Goal: Information Seeking & Learning: Learn about a topic

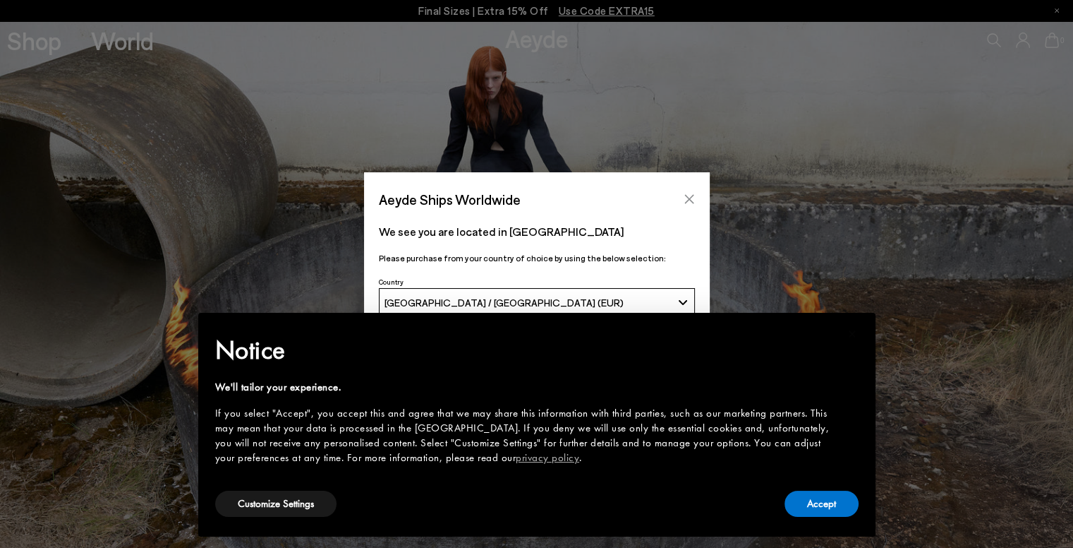
click at [689, 194] on icon "Close" at bounding box center [689, 198] width 11 height 11
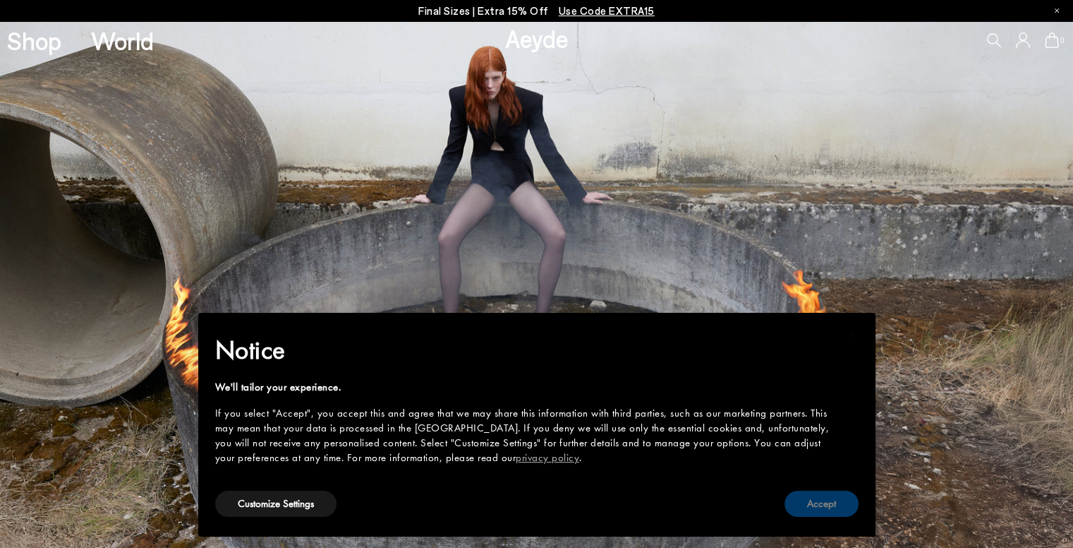
click at [830, 505] on button "Accept" at bounding box center [822, 503] width 74 height 26
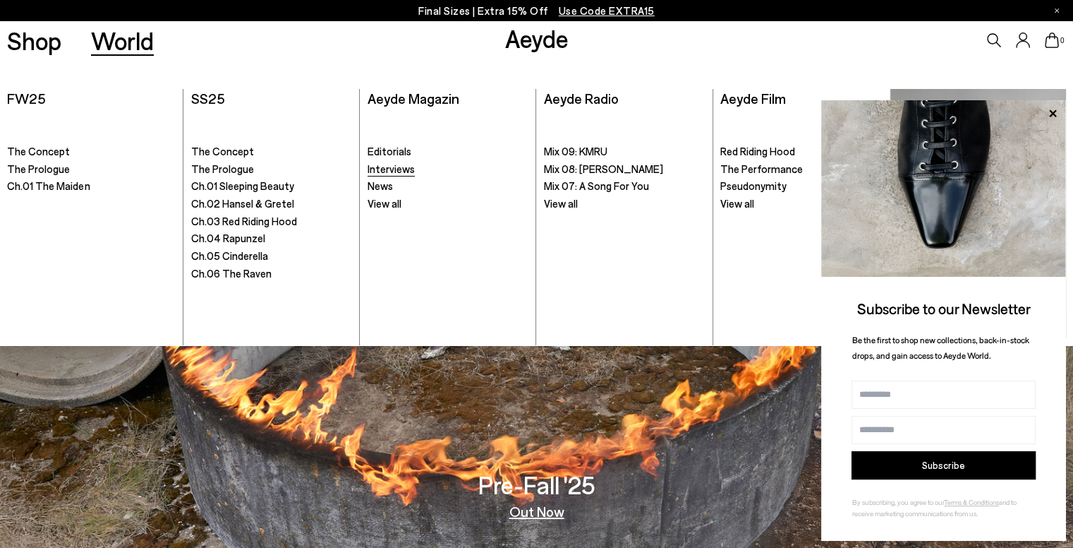
click at [398, 166] on span "Interviews" at bounding box center [391, 168] width 47 height 13
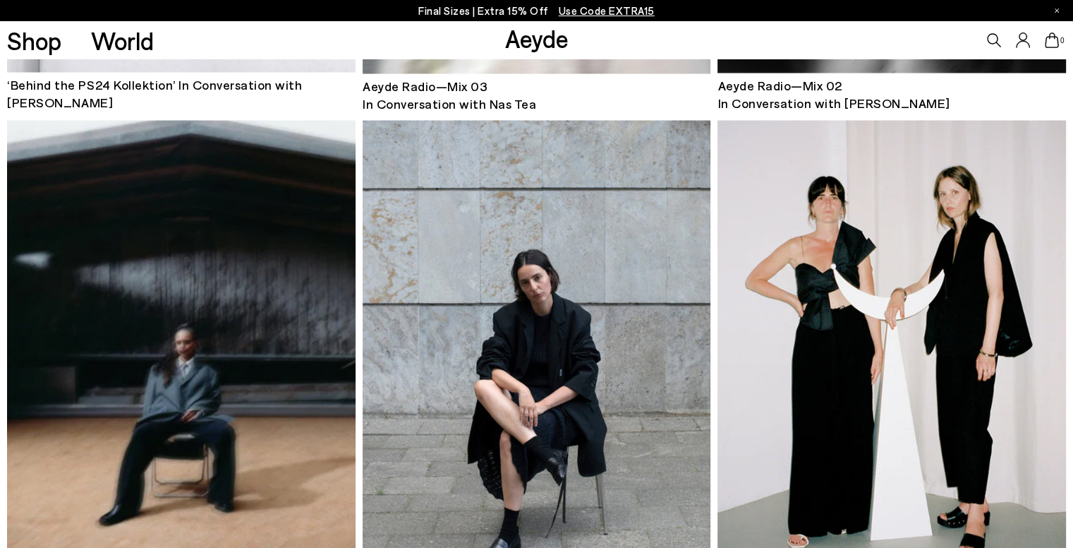
scroll to position [2765, 0]
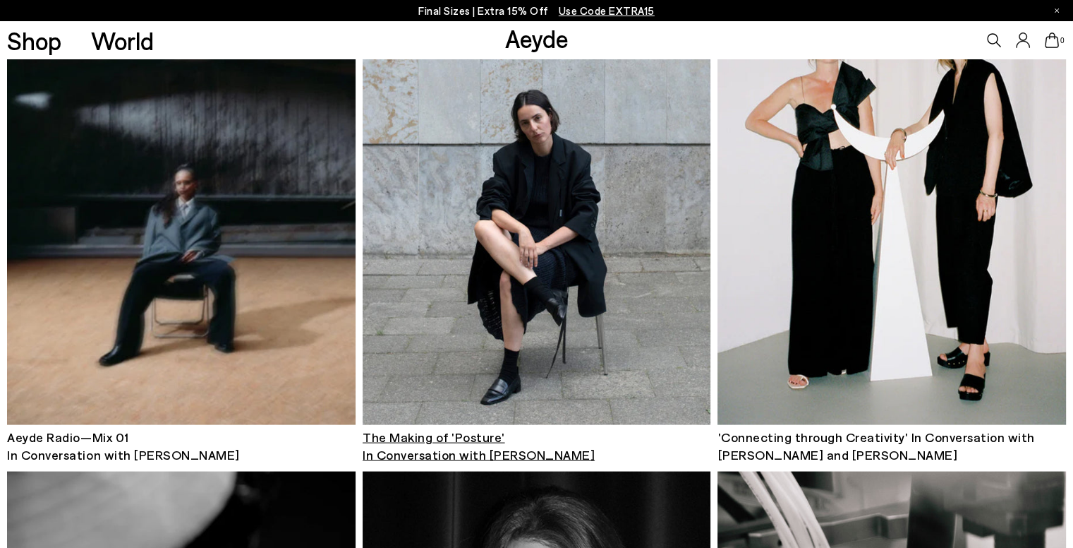
click at [551, 273] on img at bounding box center [537, 193] width 348 height 464
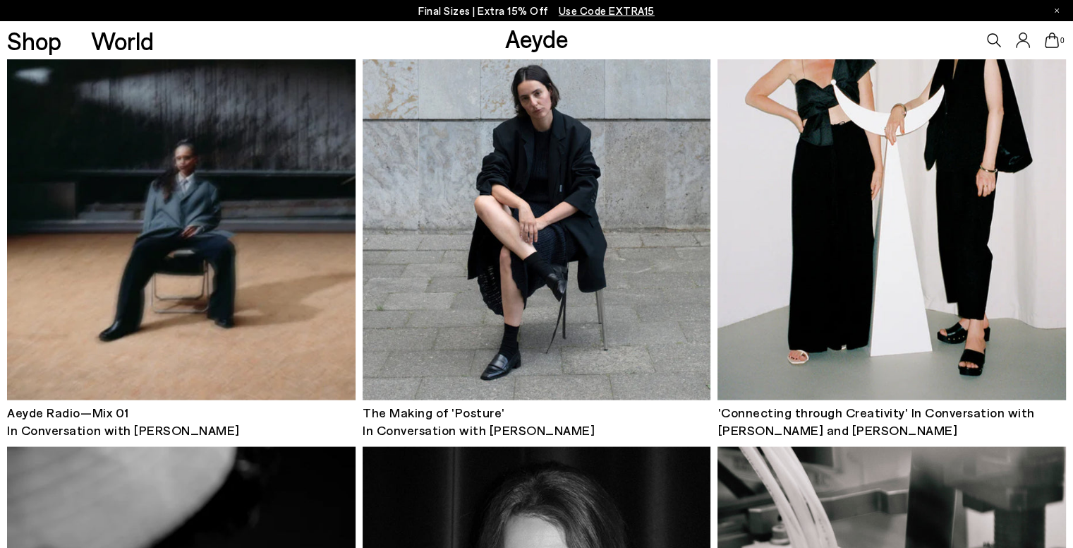
scroll to position [2799, 0]
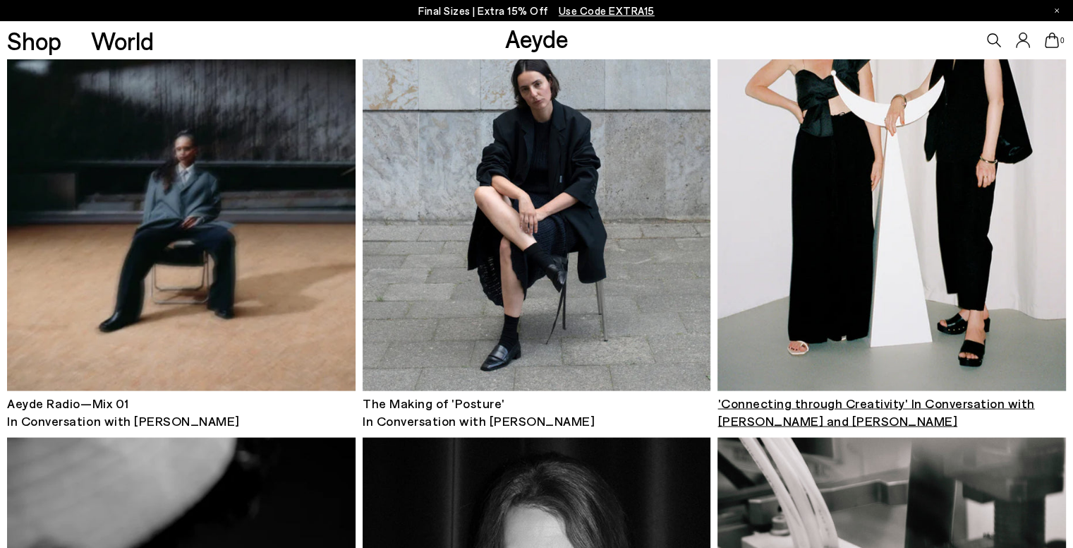
click at [938, 293] on img at bounding box center [892, 159] width 348 height 464
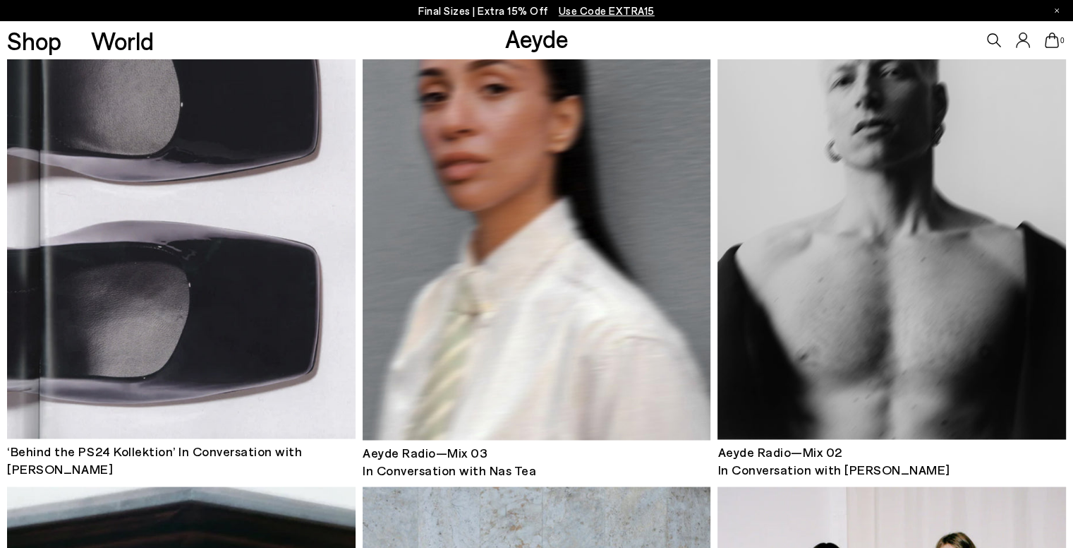
scroll to position [2566, 0]
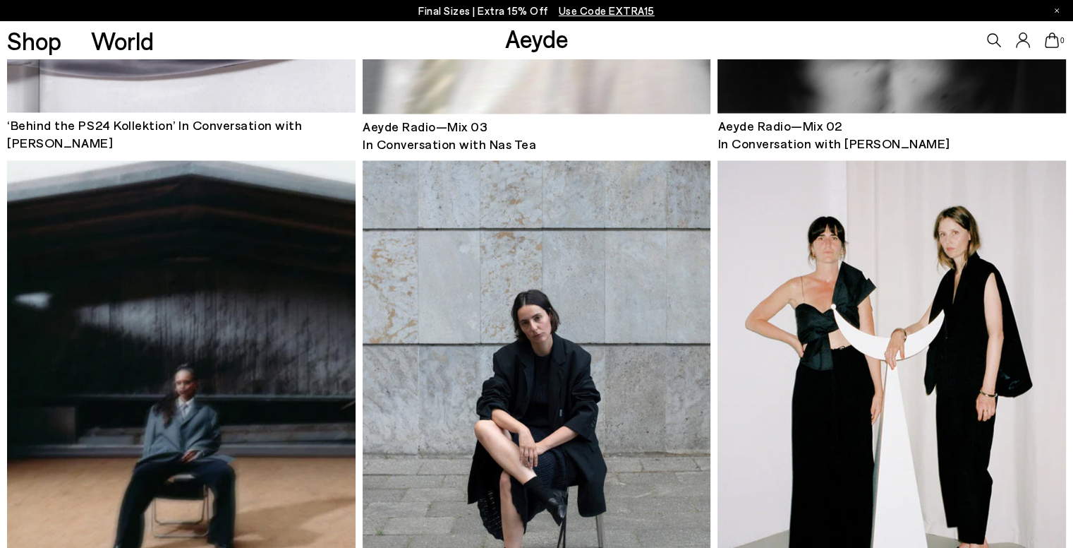
click at [578, 350] on img at bounding box center [537, 392] width 348 height 464
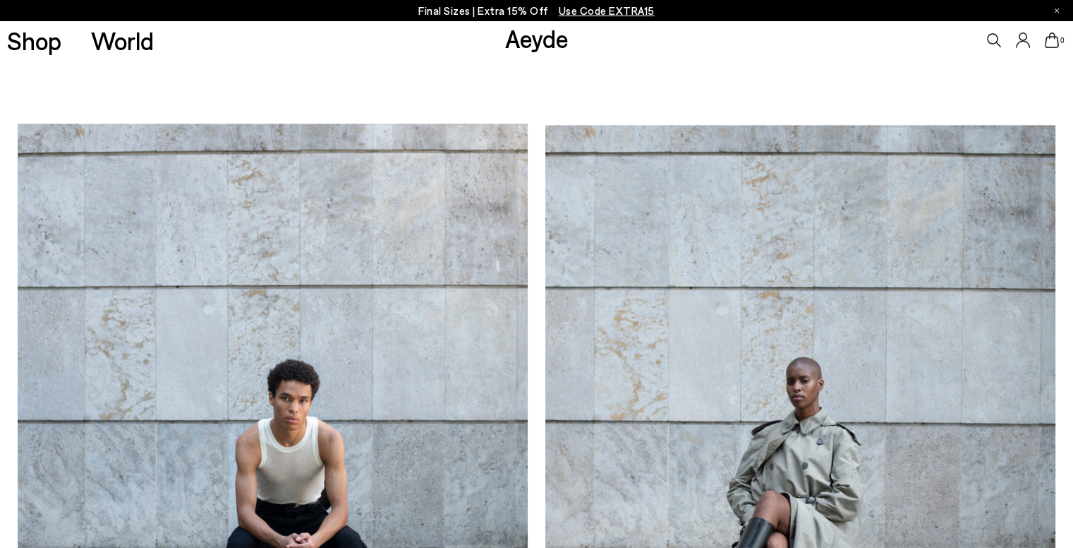
scroll to position [1615, 0]
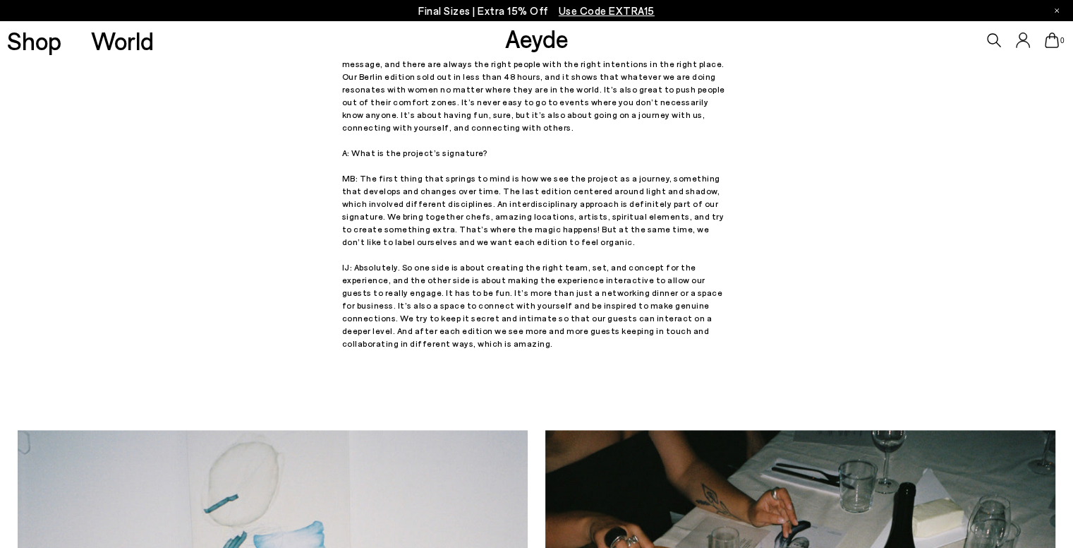
scroll to position [1914, 0]
